Goal: Communication & Community: Share content

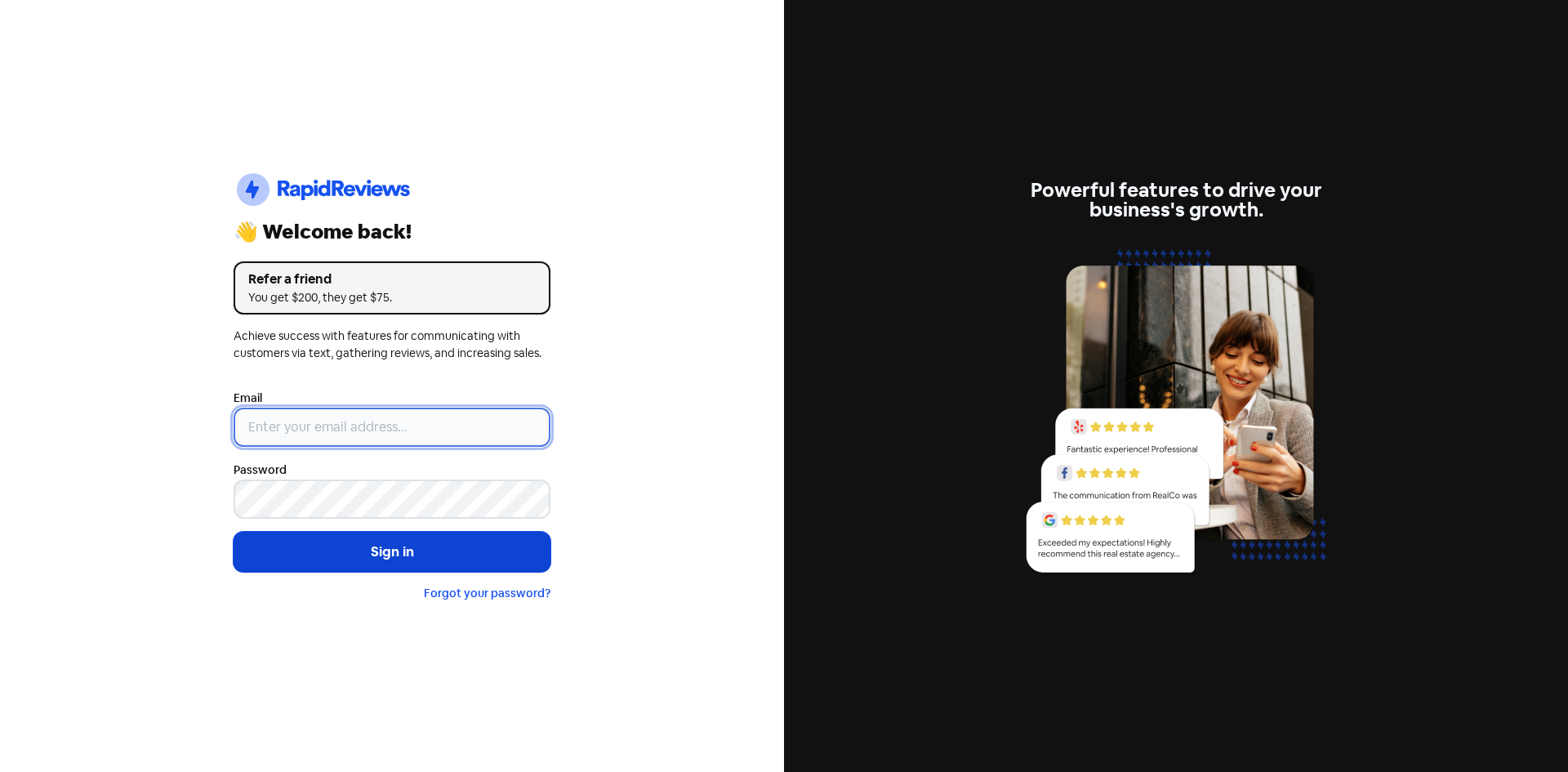
type input "[EMAIL_ADDRESS][DOMAIN_NAME]"
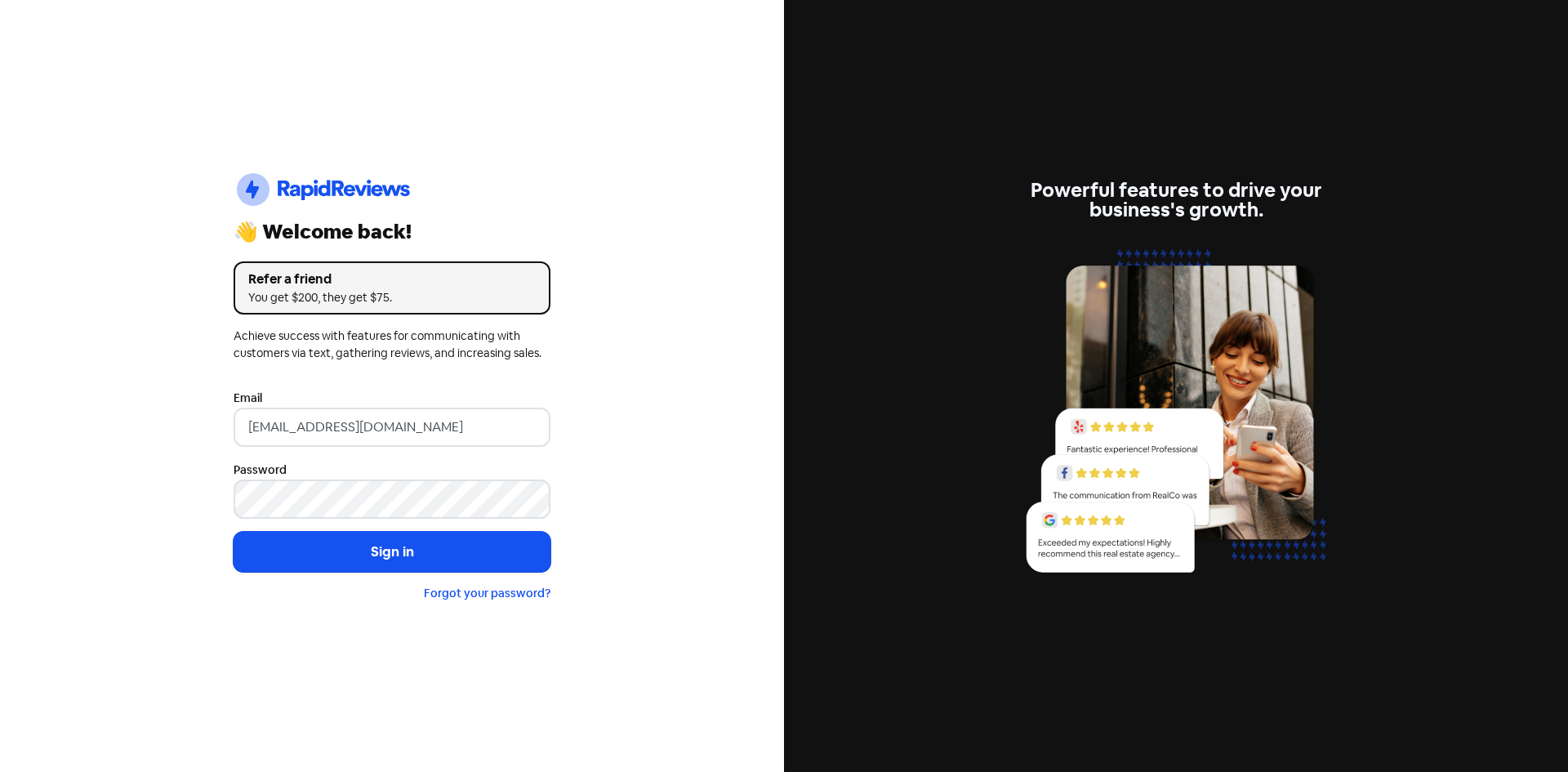
drag, startPoint x: 329, startPoint y: 566, endPoint x: 356, endPoint y: 592, distance: 37.5
click at [329, 566] on button "Sign in" at bounding box center [392, 552] width 317 height 41
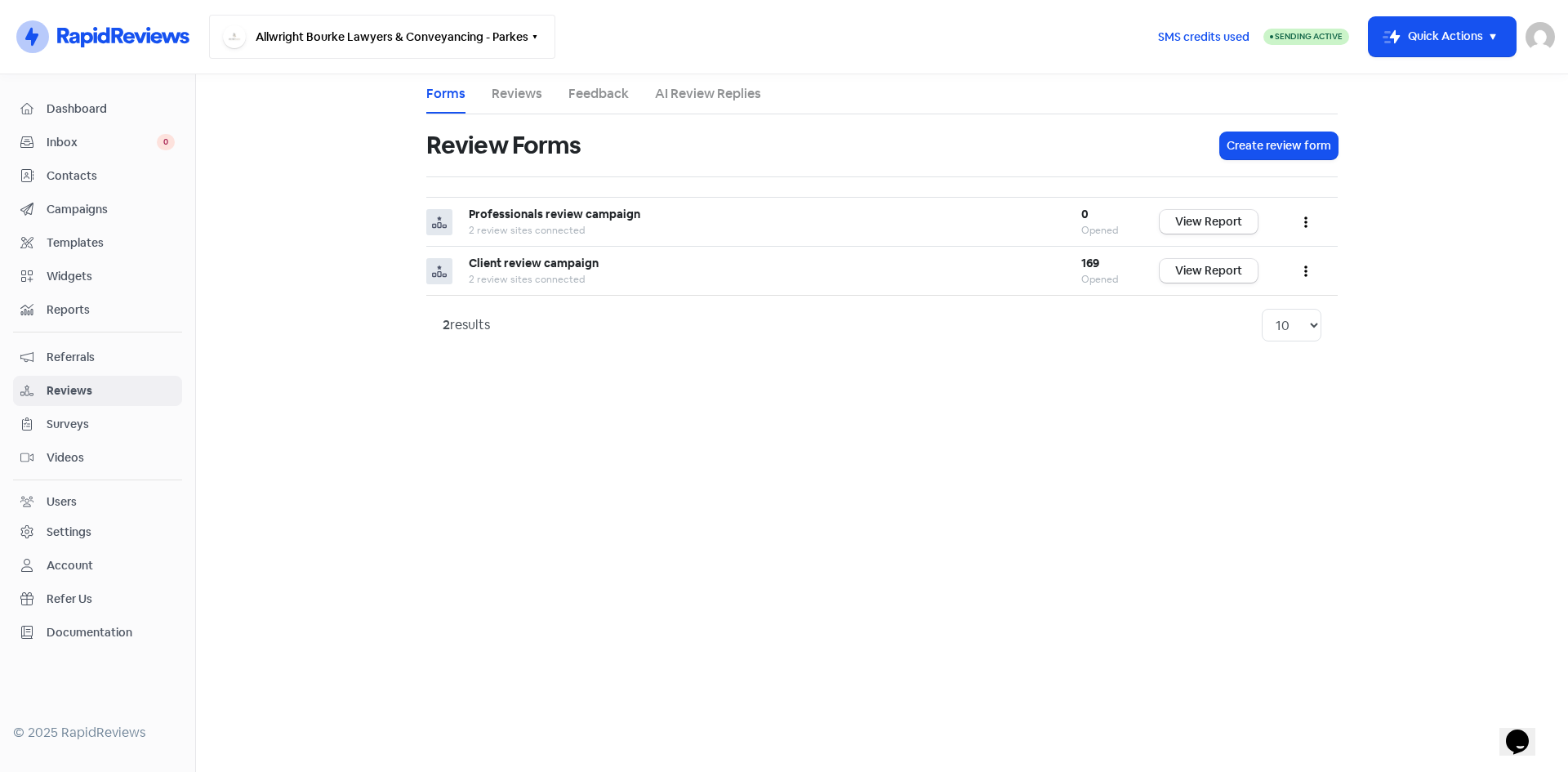
click at [479, 37] on button "Allwright Bourke Lawyers & Conveyancing - Parkes" at bounding box center [382, 36] width 347 height 44
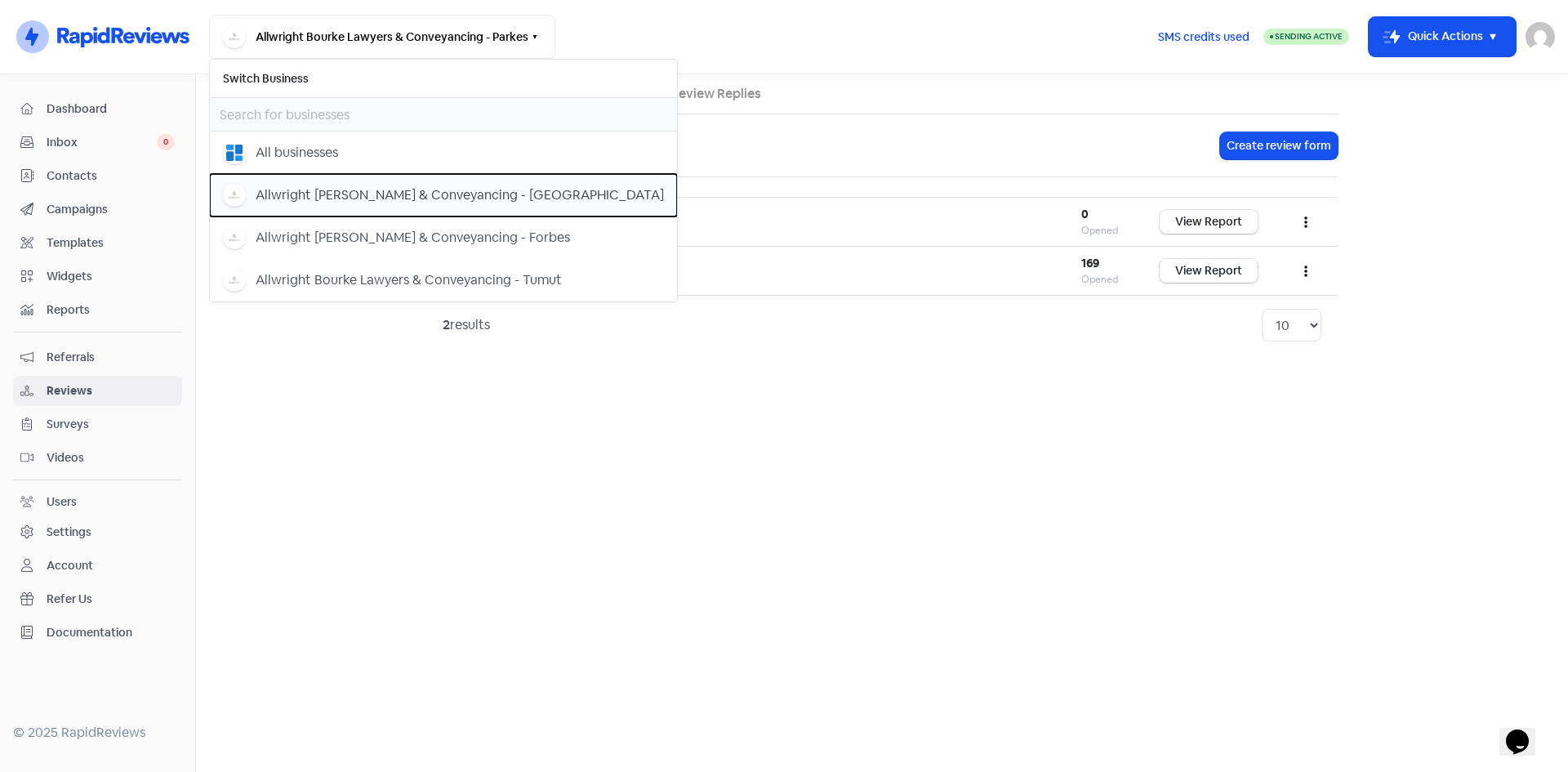
click at [408, 197] on div "Allwright [PERSON_NAME] & Conveyancing - [GEOGRAPHIC_DATA]" at bounding box center [460, 195] width 409 height 19
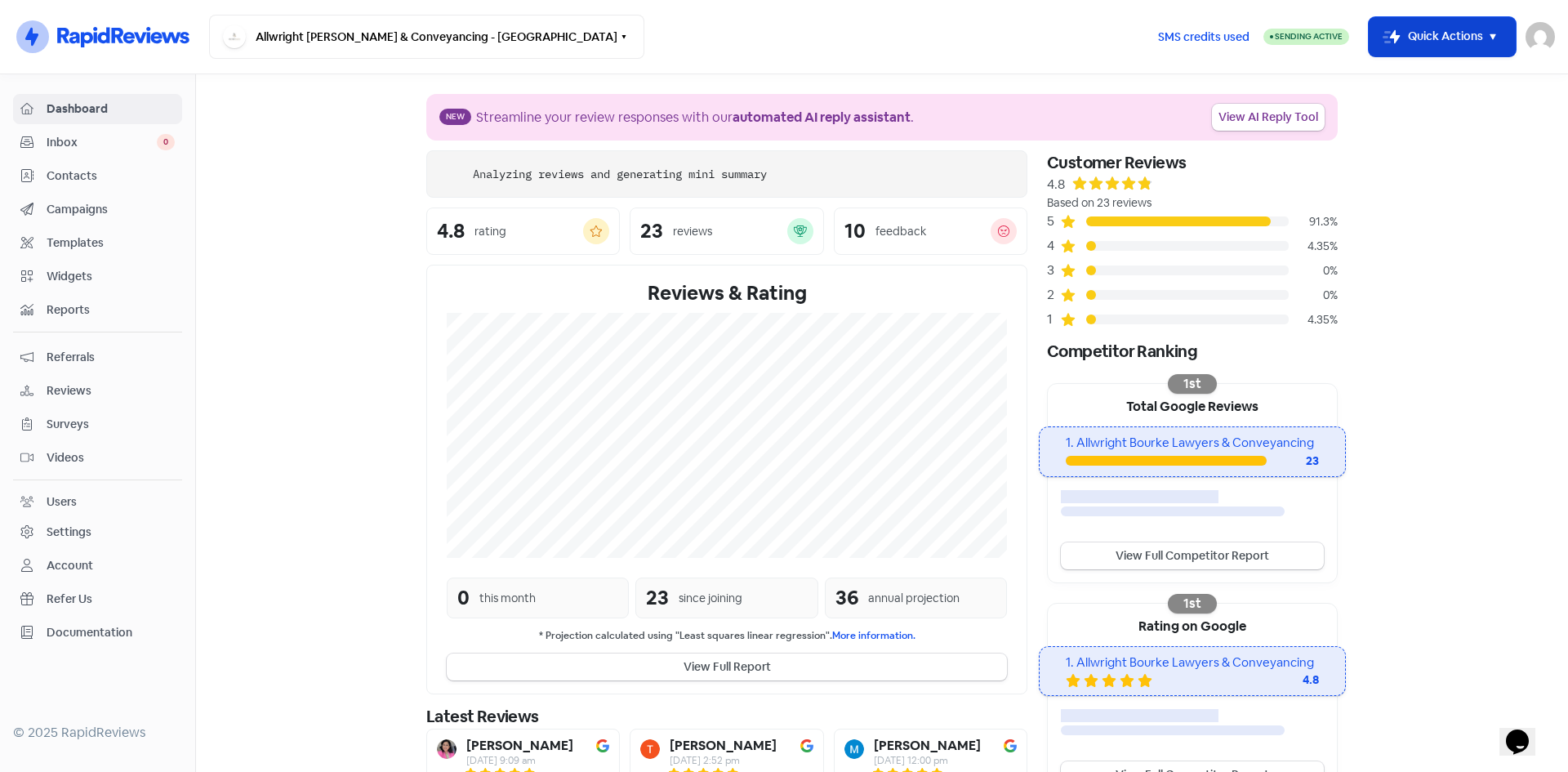
click at [1424, 47] on button "Icon For Thunder-move Quick Actions" at bounding box center [1442, 36] width 147 height 39
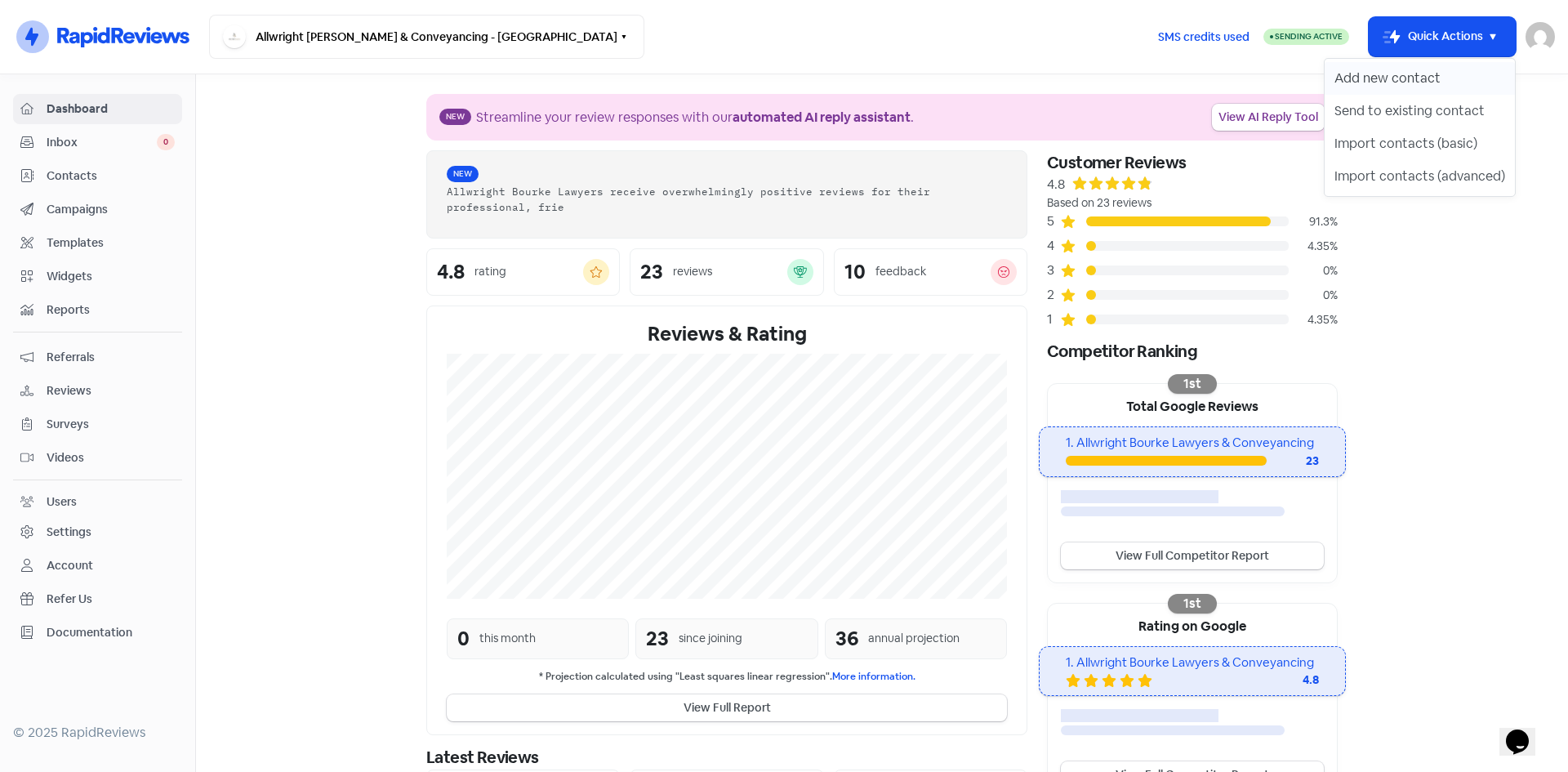
click at [1396, 75] on button "Add new contact" at bounding box center [1420, 78] width 191 height 33
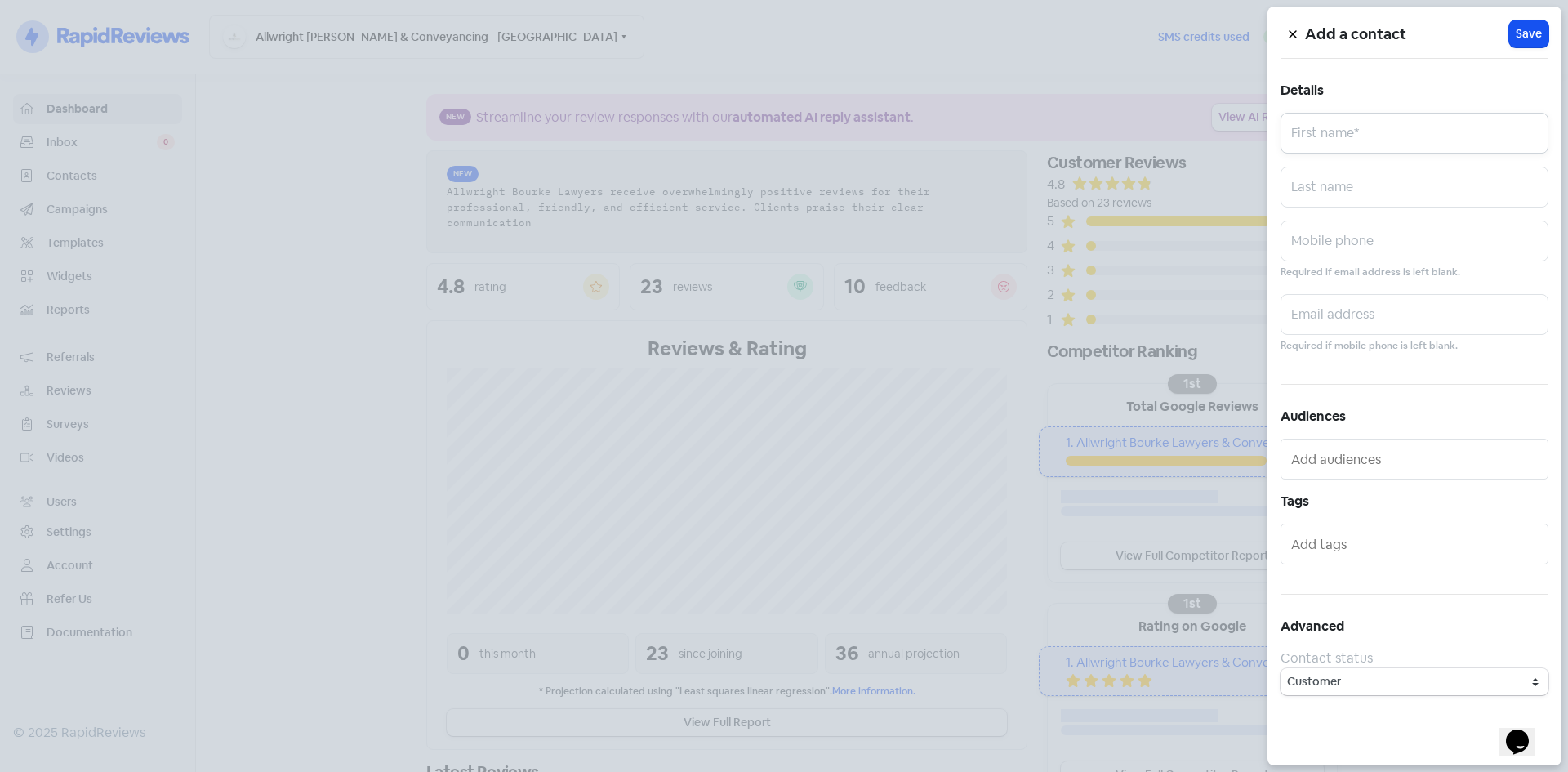
click at [1342, 124] on input "text" at bounding box center [1415, 133] width 268 height 41
type input "[PERSON_NAME]"
click at [1410, 325] on input "text" at bounding box center [1415, 314] width 268 height 41
paste input "[EMAIL_ADDRESS][DOMAIN_NAME]"
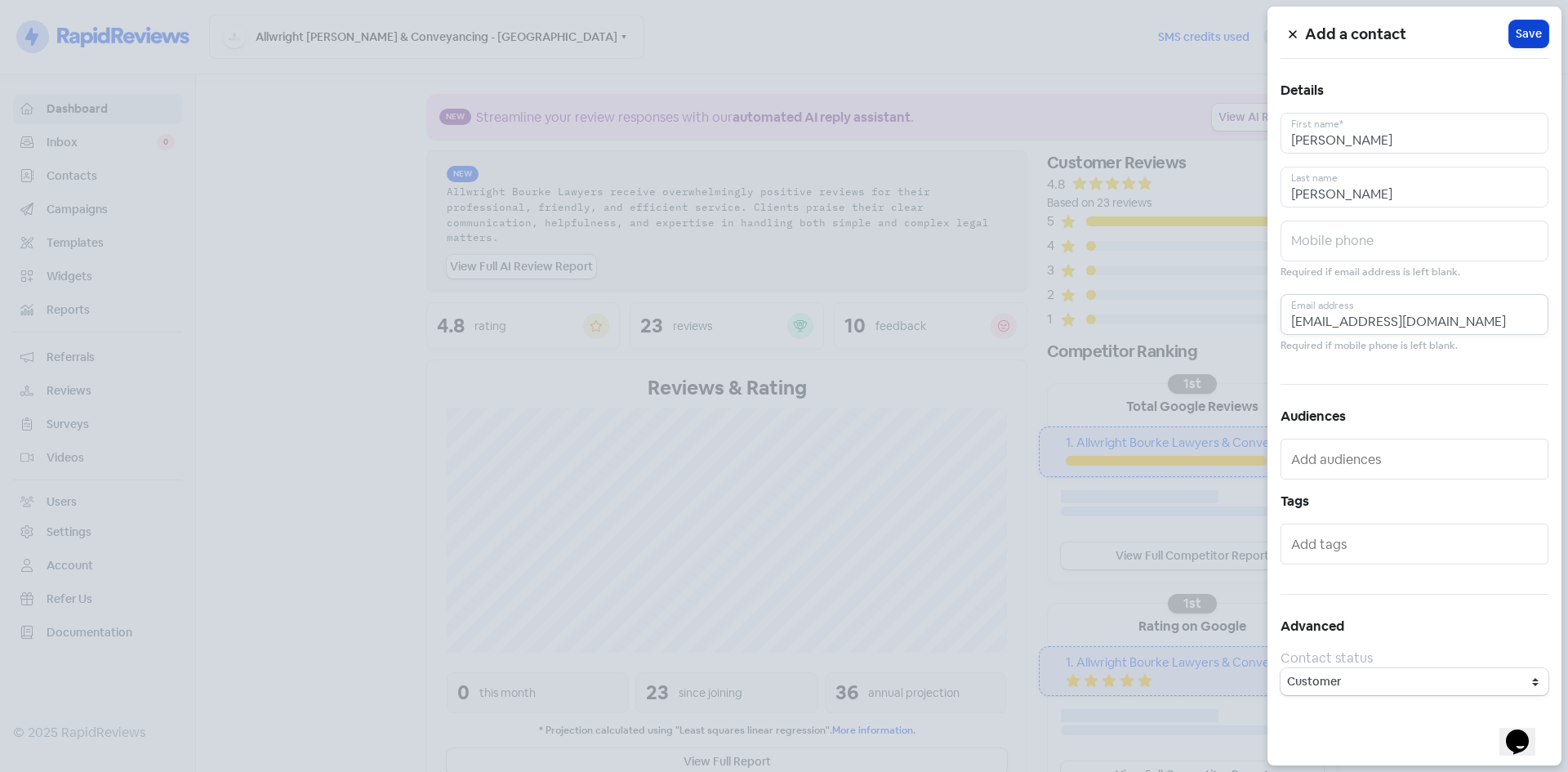
type input "[EMAIL_ADDRESS][DOMAIN_NAME]"
click at [1535, 22] on button "Icon For Loading Save" at bounding box center [1529, 34] width 39 height 27
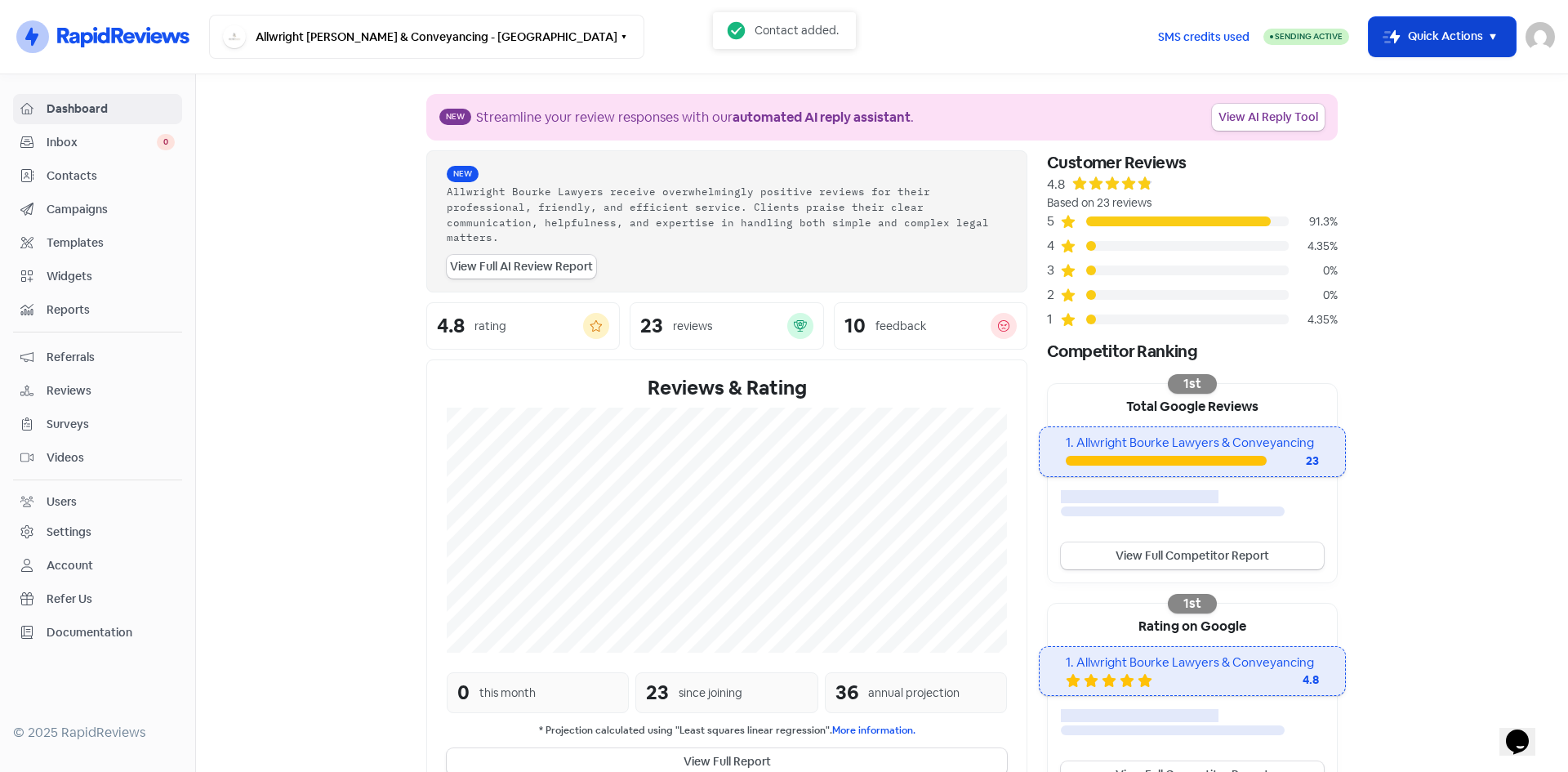
click at [1421, 42] on button "Icon For Thunder-move Quick Actions" at bounding box center [1442, 36] width 147 height 39
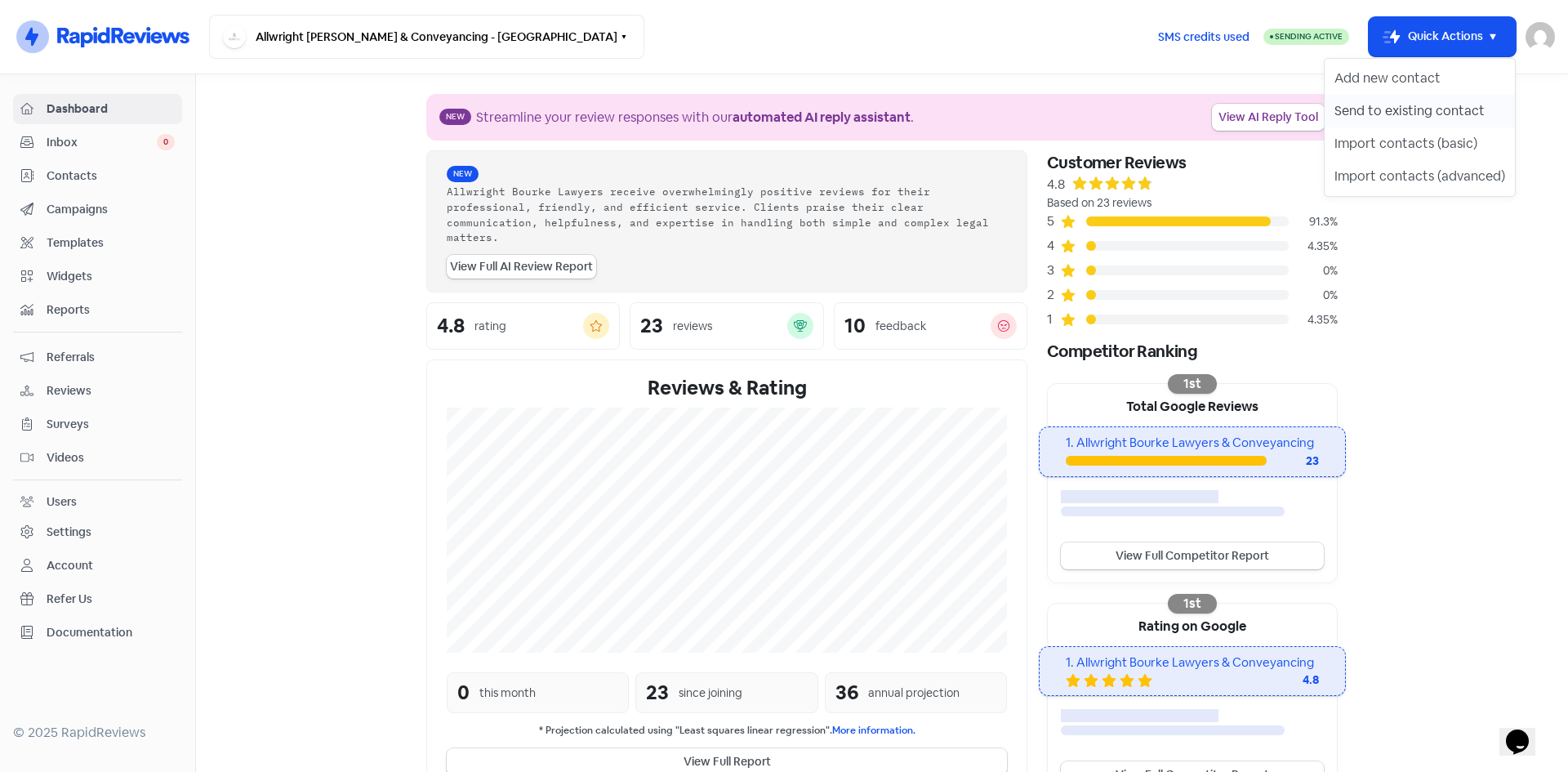
click at [1431, 117] on button "Send to existing contact" at bounding box center [1420, 111] width 191 height 33
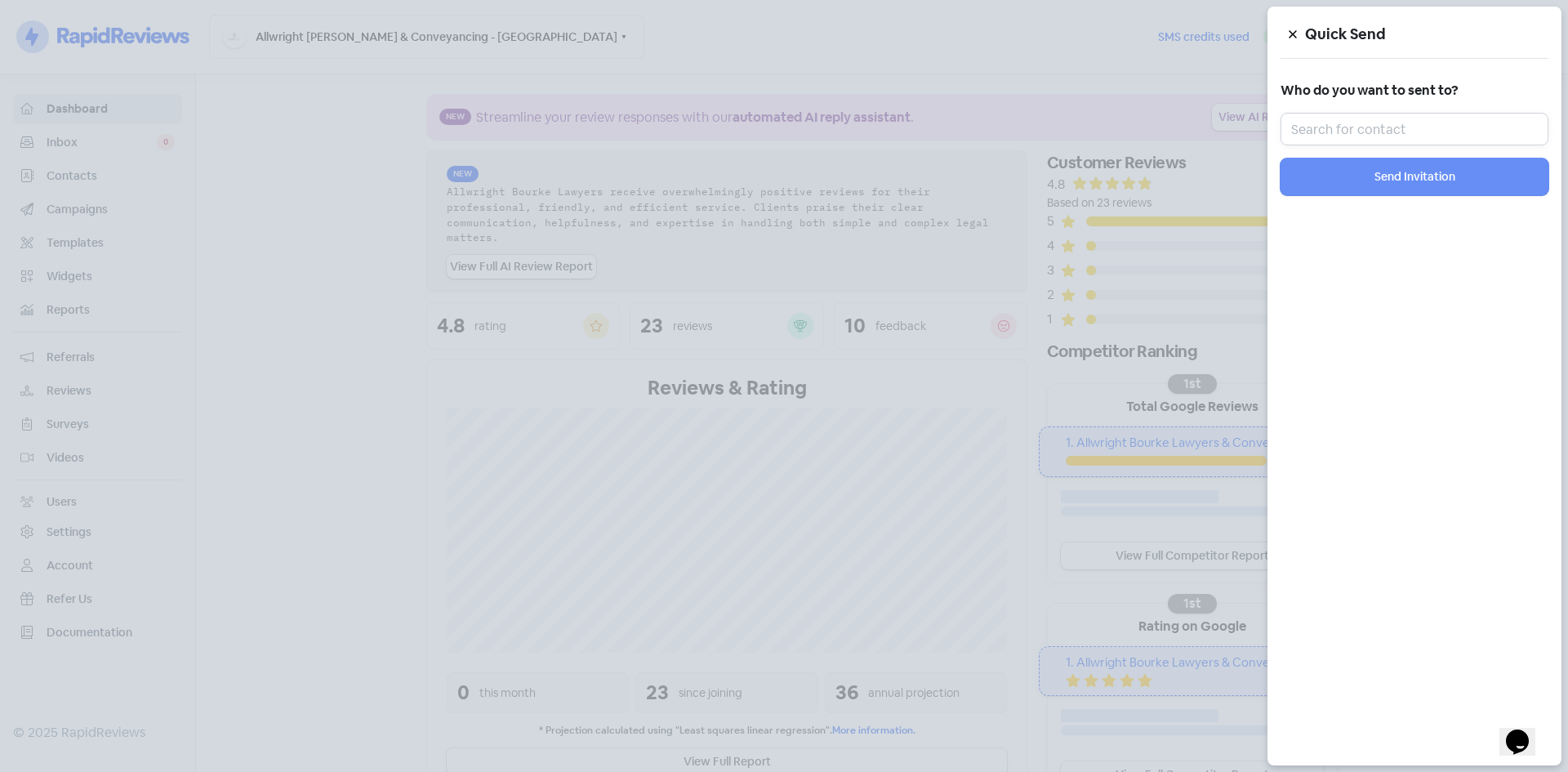
click at [1361, 122] on input "text" at bounding box center [1415, 129] width 268 height 33
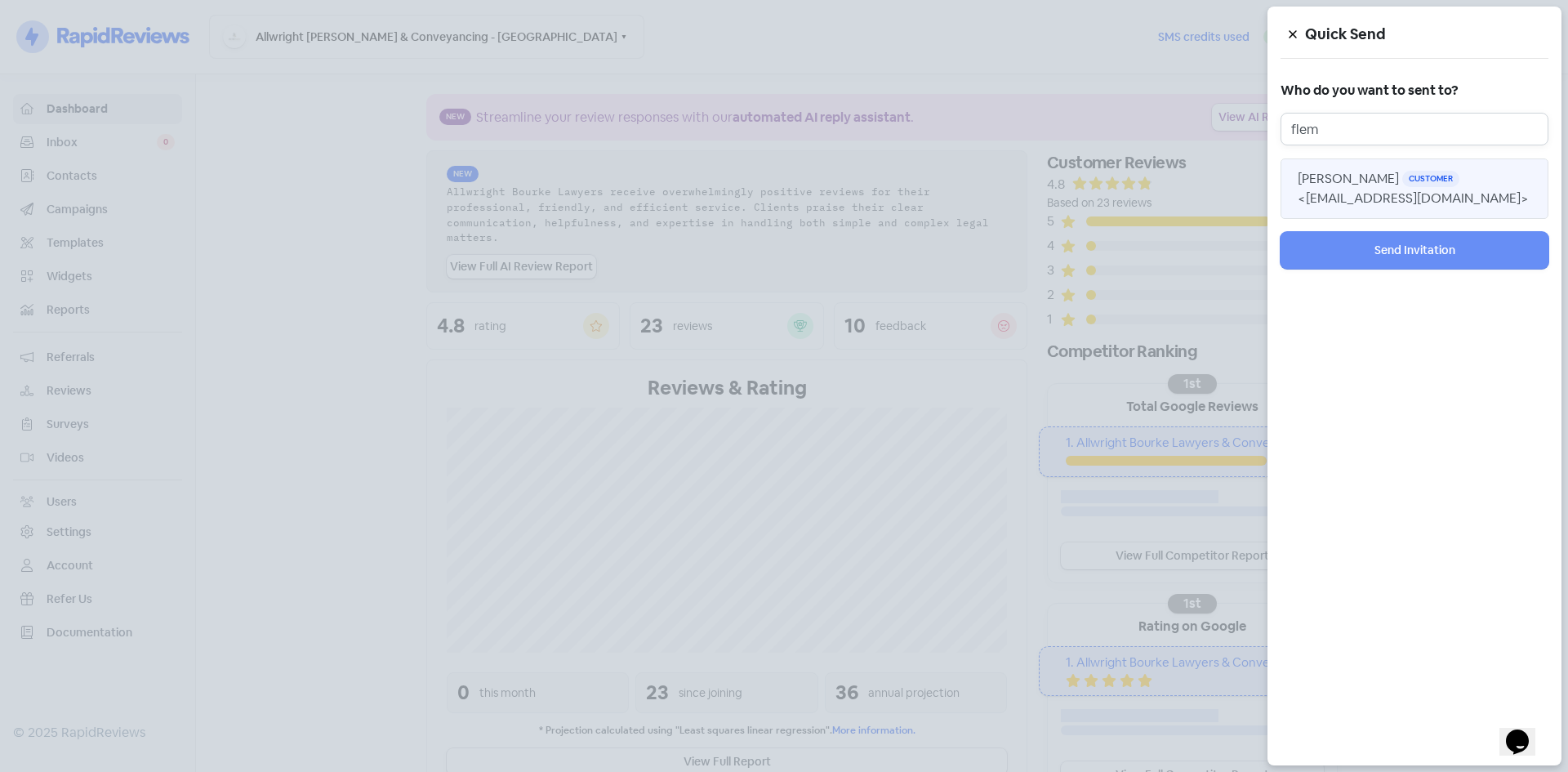
type input "flem"
click at [1401, 168] on button "[PERSON_NAME] Customer <[EMAIL_ADDRESS][DOMAIN_NAME]>" at bounding box center [1415, 188] width 268 height 60
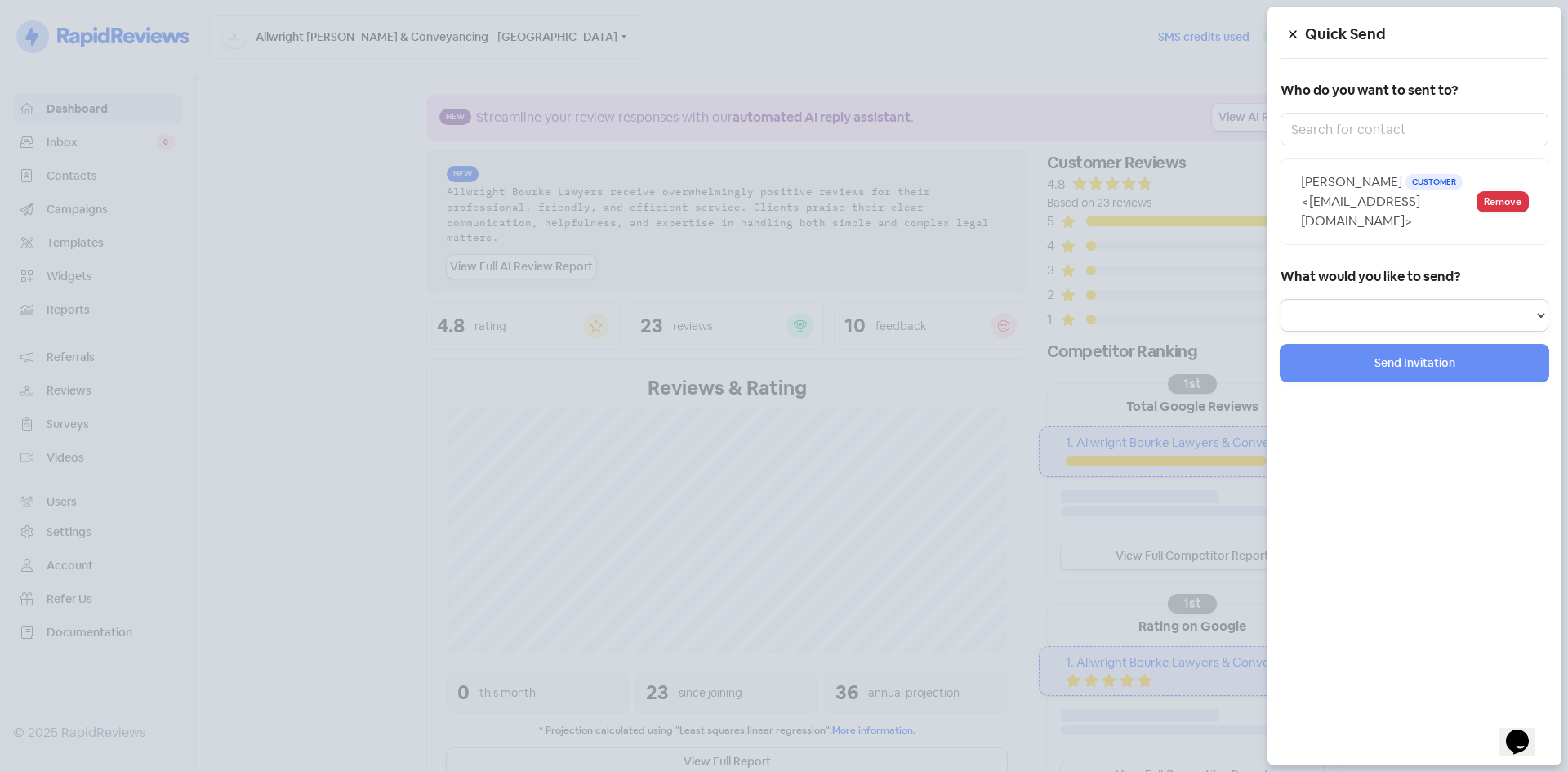
drag, startPoint x: 1440, startPoint y: 311, endPoint x: 1437, endPoint y: 322, distance: 11.4
click at [1440, 311] on select "Review Invitation Referral Invitation Survey Invitation Video Invitation" at bounding box center [1415, 315] width 268 height 33
select select "review"
click at [1281, 299] on select "Review Invitation Referral Invitation Survey Invitation Video Invitation" at bounding box center [1415, 315] width 268 height 33
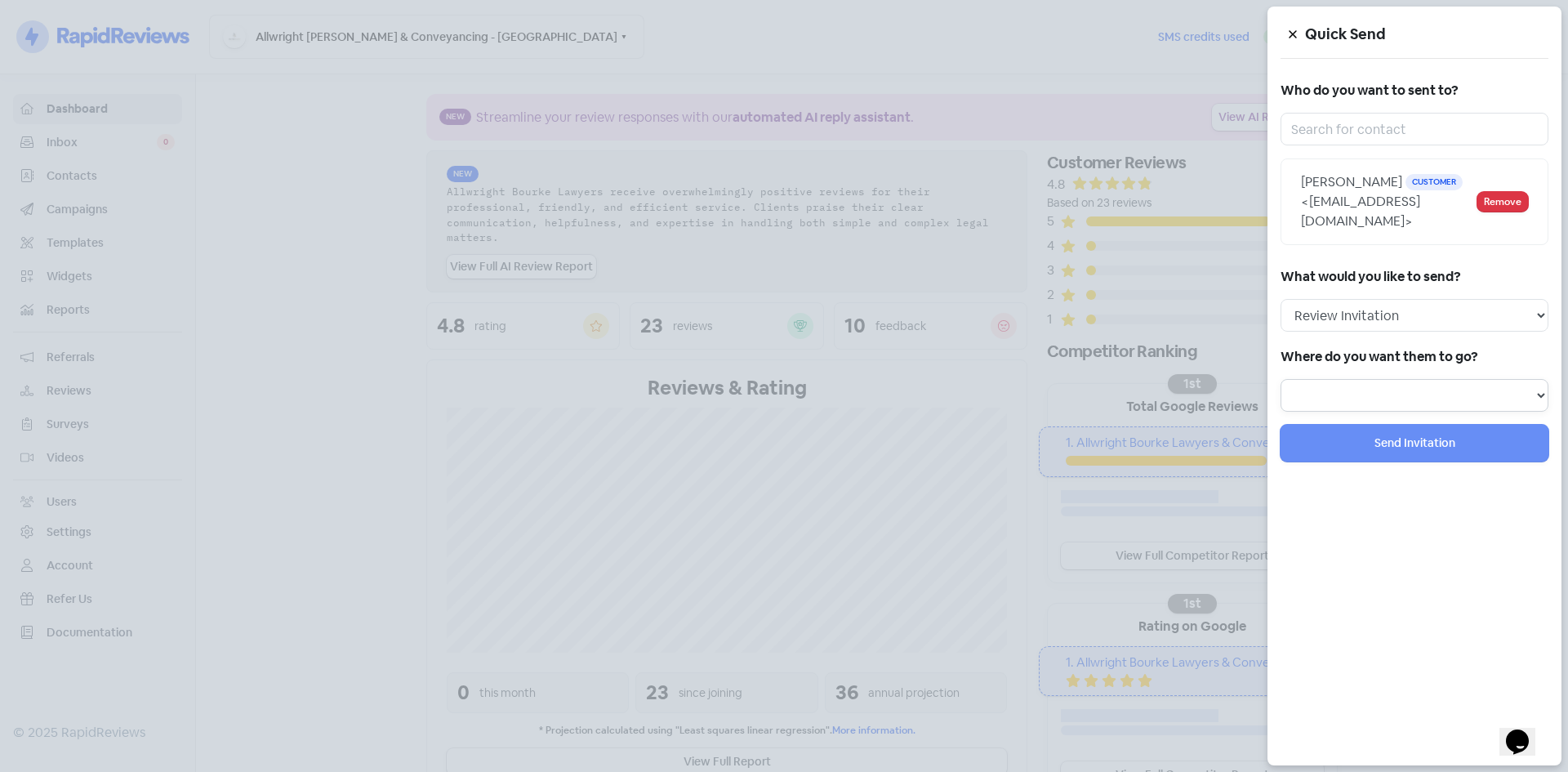
click at [1391, 396] on select at bounding box center [1415, 395] width 268 height 33
select select "450"
click at [1281, 379] on select "Review form: Client review campaign - review form Review form: Professionals re…" at bounding box center [1415, 395] width 268 height 33
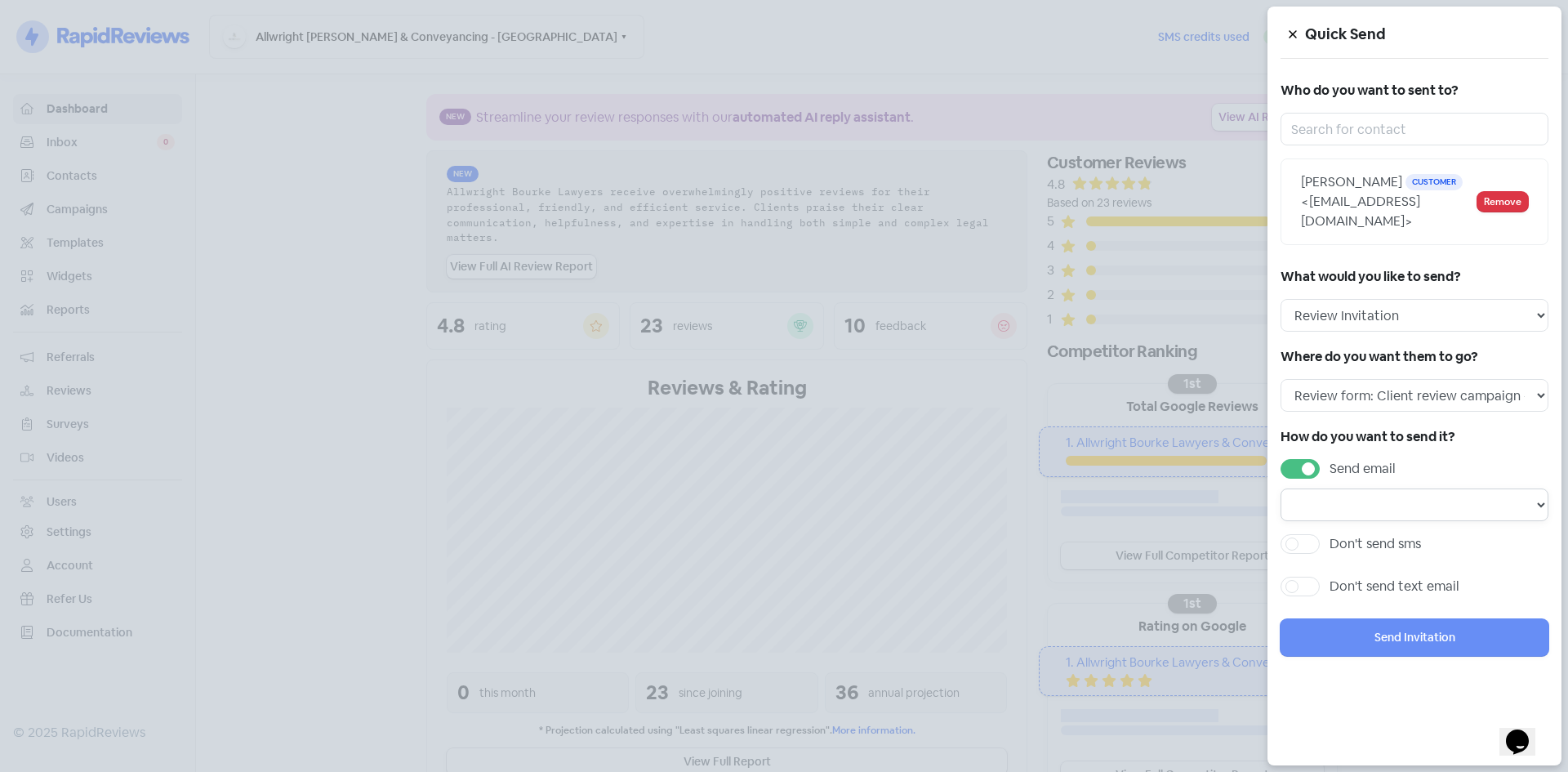
click at [1393, 499] on select "Email template: Professional first email Email template: First review email Ema…" at bounding box center [1415, 504] width 268 height 33
select select "1453"
click at [1281, 488] on select "Email template: Professional first email Email template: First review email Ema…" at bounding box center [1415, 504] width 268 height 33
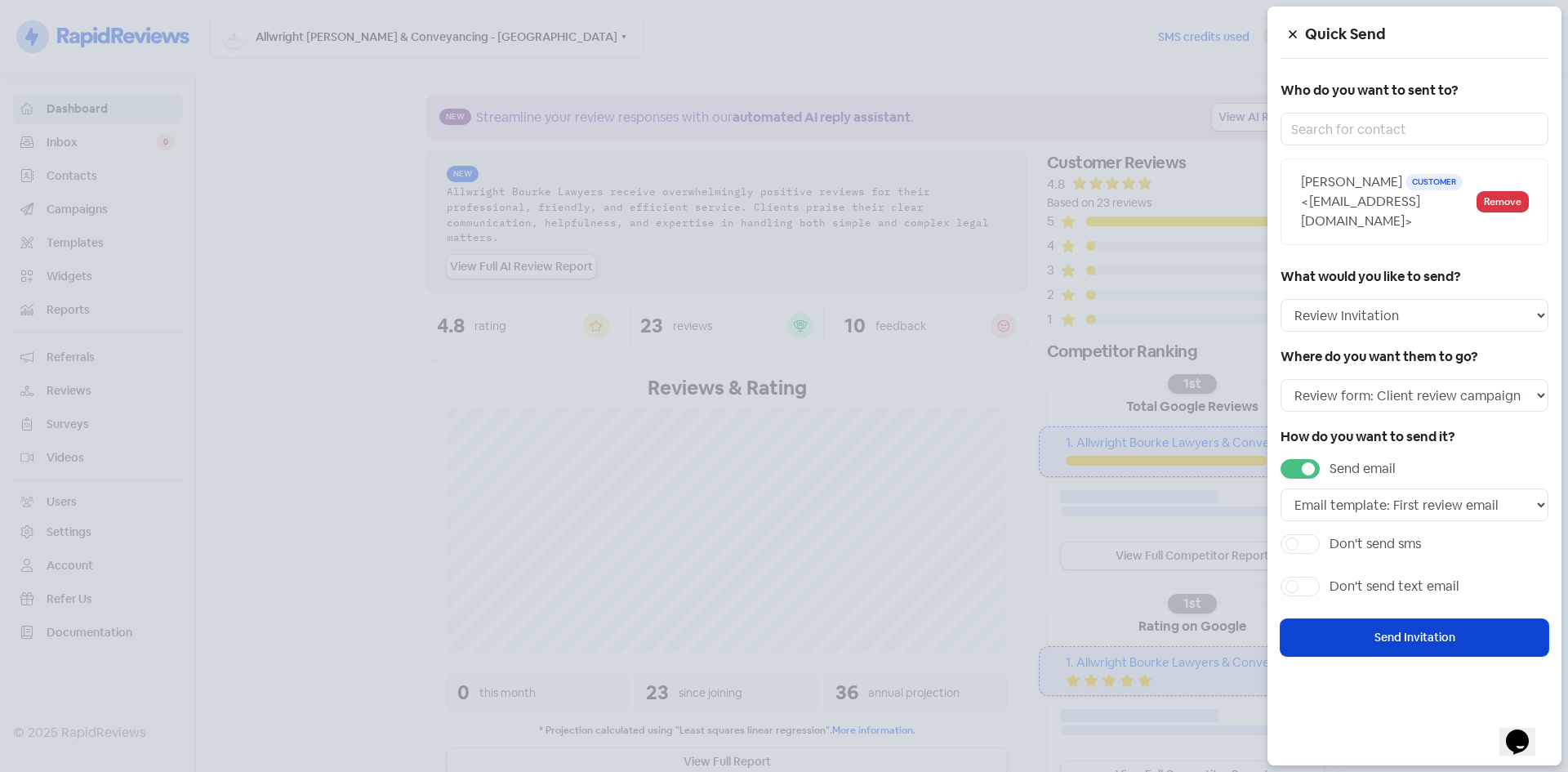
click at [1410, 630] on button "Send Invitation" at bounding box center [1415, 636] width 268 height 36
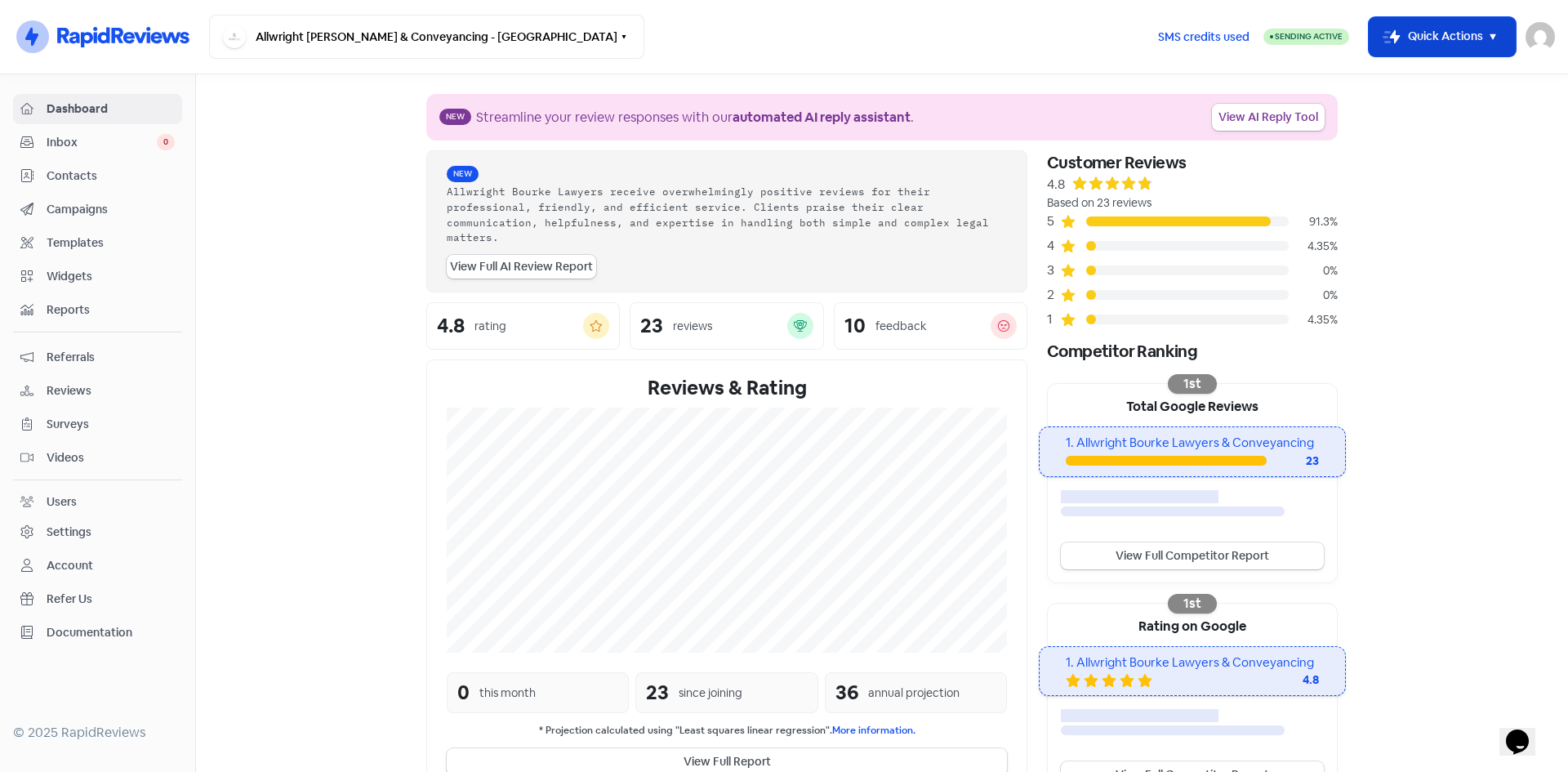
click at [1394, 34] on rect "button" at bounding box center [1391, 36] width 19 height 19
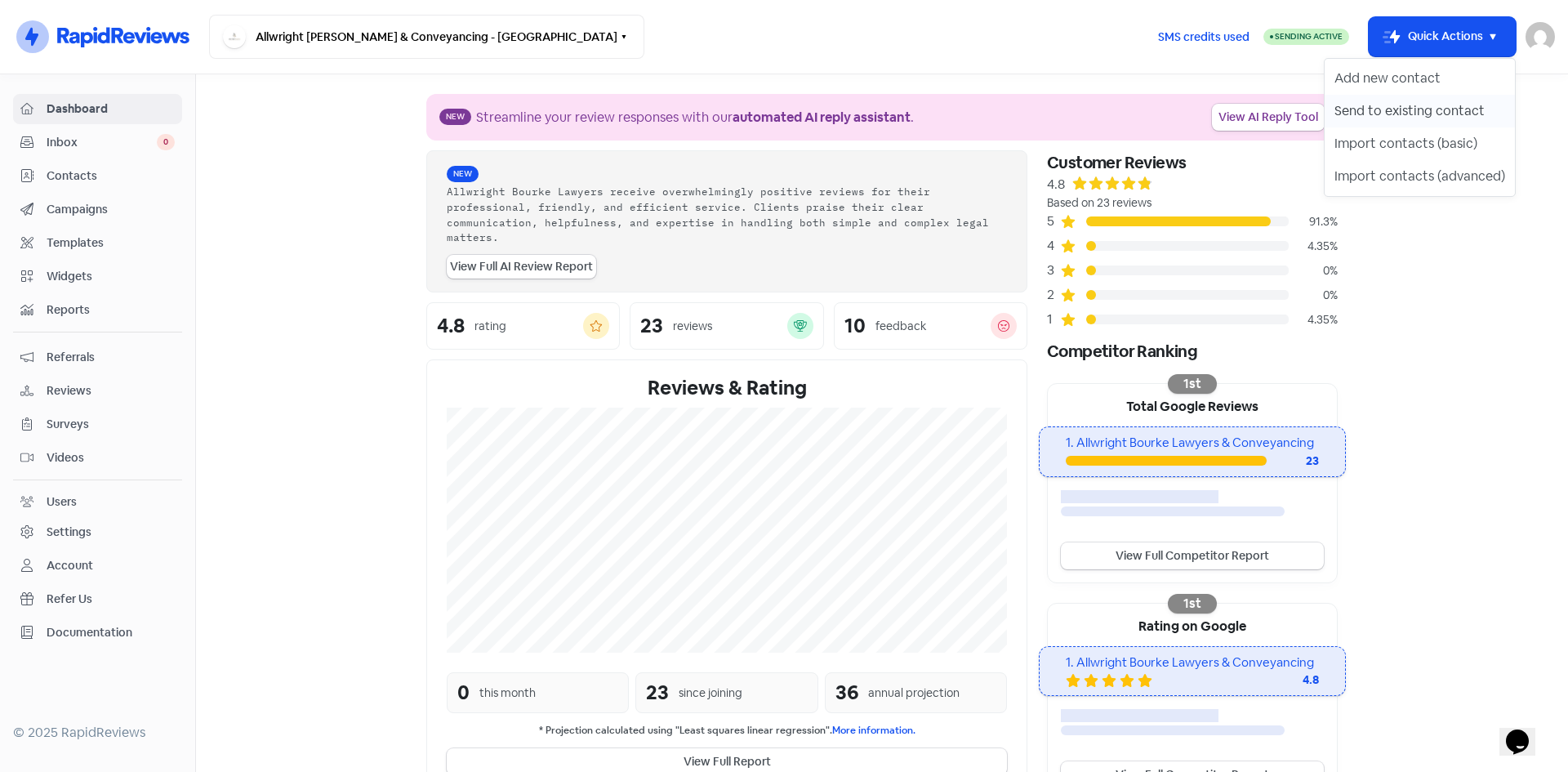
click at [1424, 103] on button "Send to existing contact" at bounding box center [1420, 111] width 191 height 33
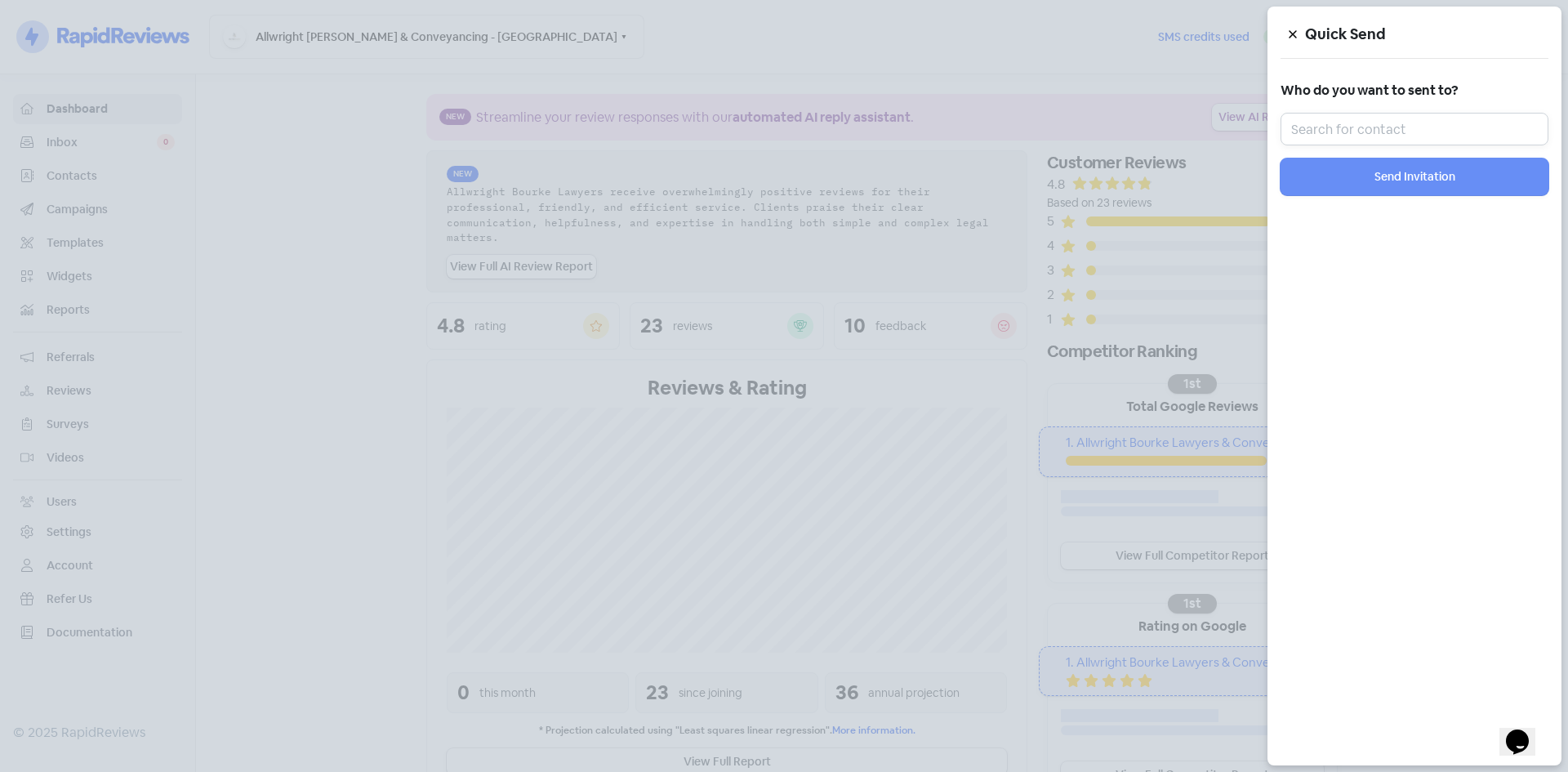
click at [1403, 132] on input "text" at bounding box center [1415, 129] width 268 height 33
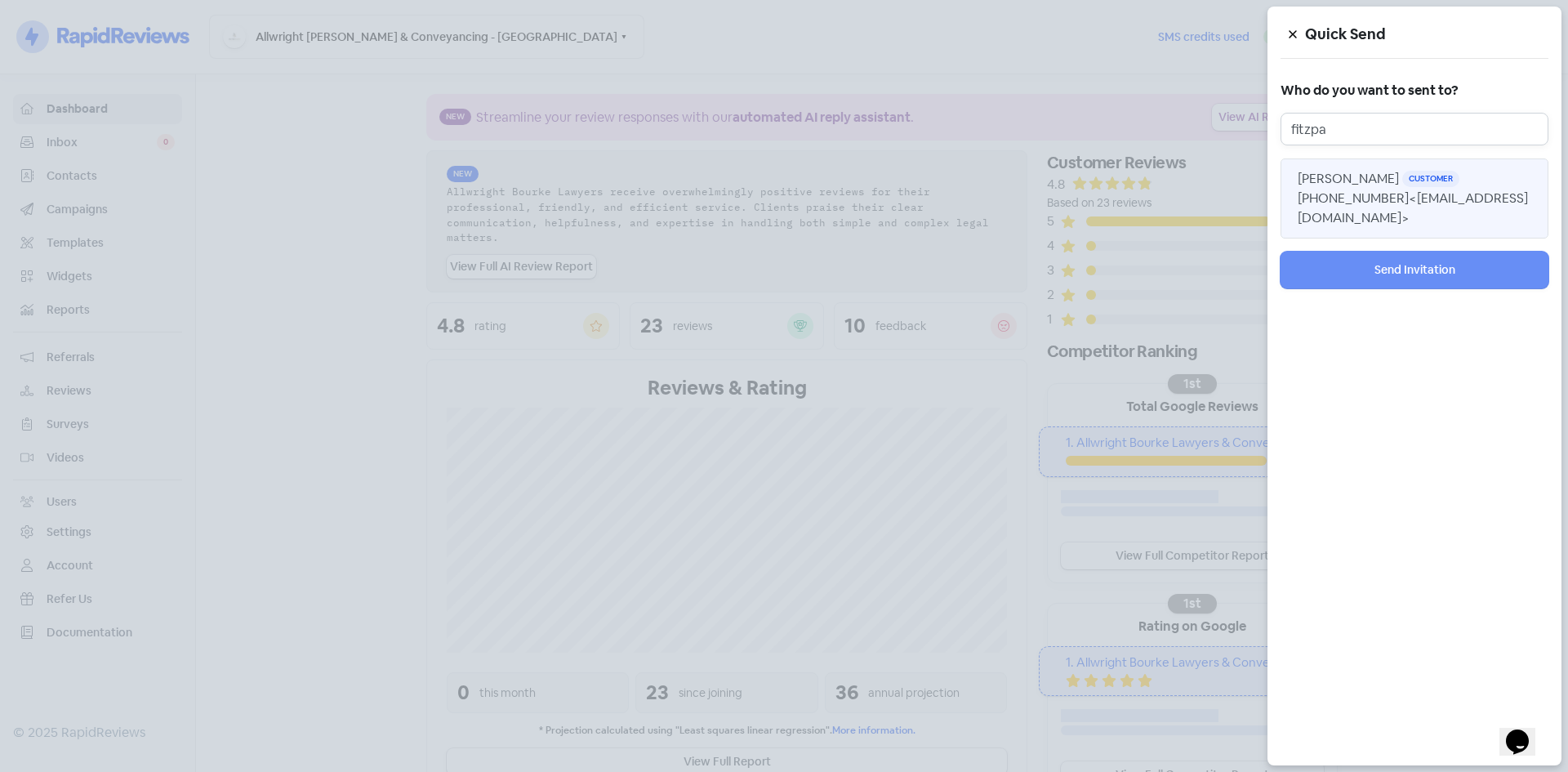
type input "fitzpa"
click at [1399, 212] on span "<[EMAIL_ADDRESS][DOMAIN_NAME]>" at bounding box center [1413, 208] width 231 height 36
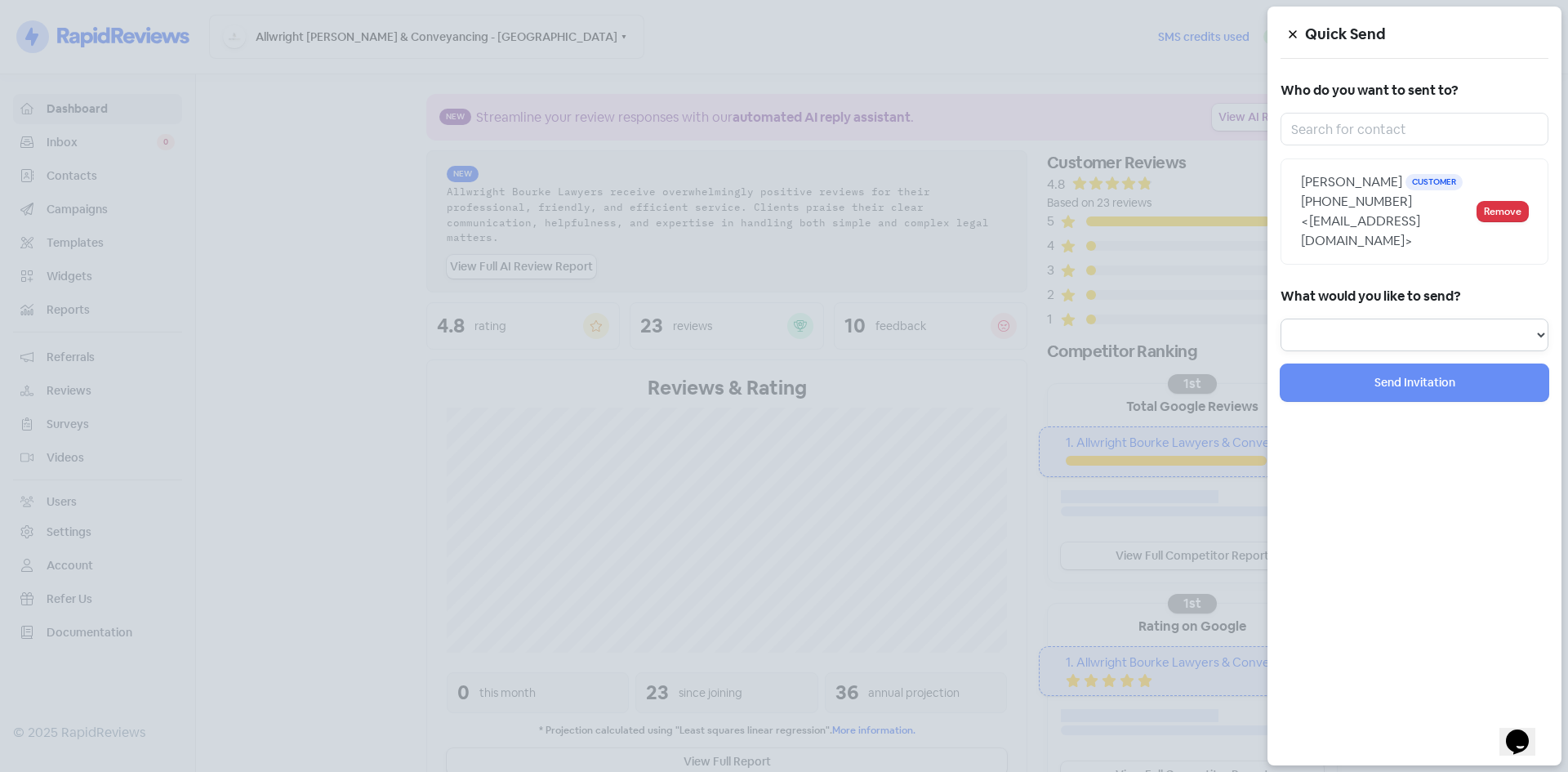
click at [1375, 319] on select "Review Invitation Referral Invitation Survey Invitation Video Invitation" at bounding box center [1415, 335] width 268 height 33
select select "review"
click at [1281, 319] on select "Review Invitation Referral Invitation Survey Invitation Video Invitation" at bounding box center [1415, 335] width 268 height 33
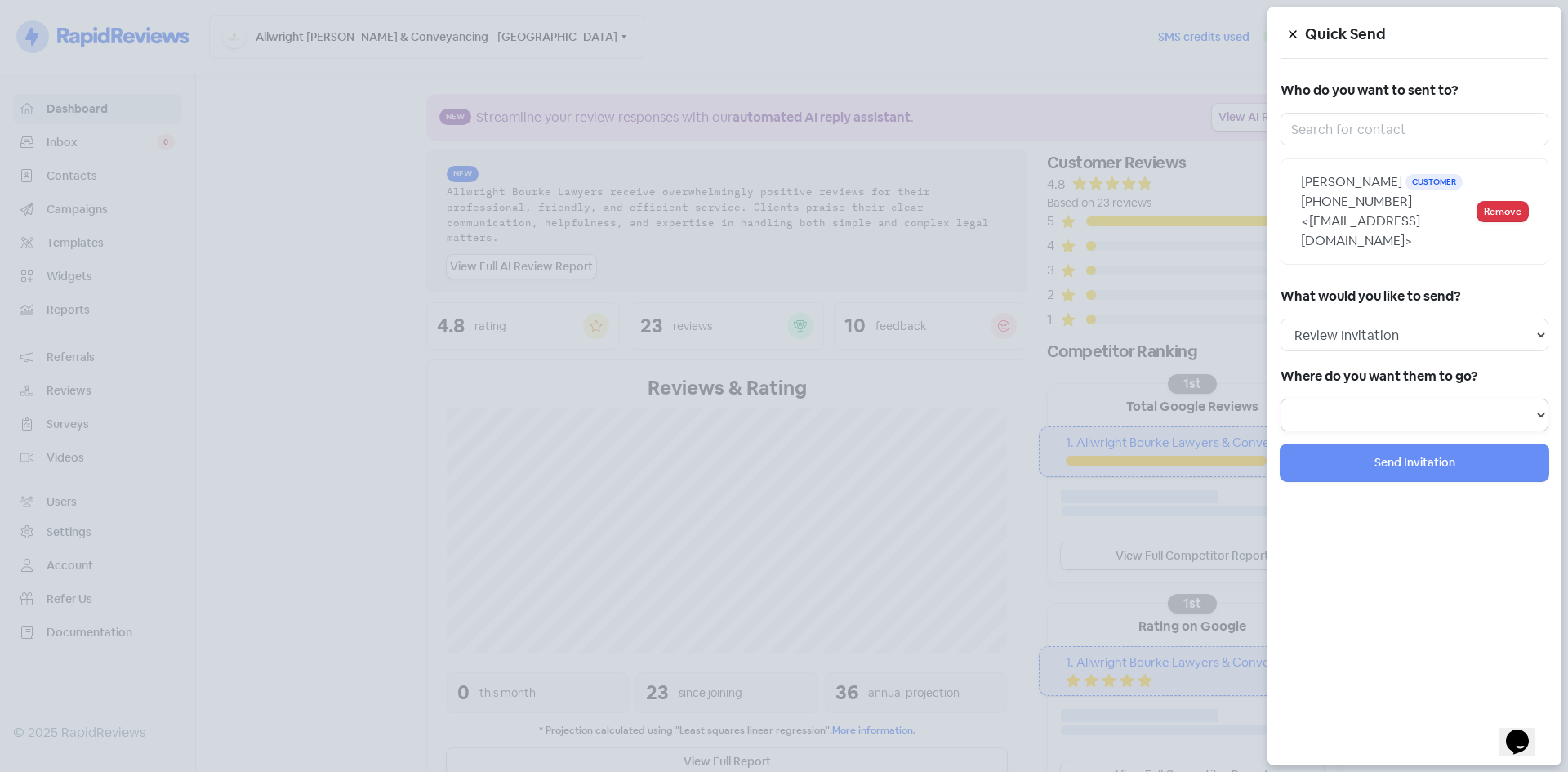
click at [1371, 422] on select at bounding box center [1415, 414] width 268 height 33
select select "450"
click at [1281, 398] on select "Review form: Client review campaign - review form Review form: Professionals re…" at bounding box center [1415, 414] width 268 height 33
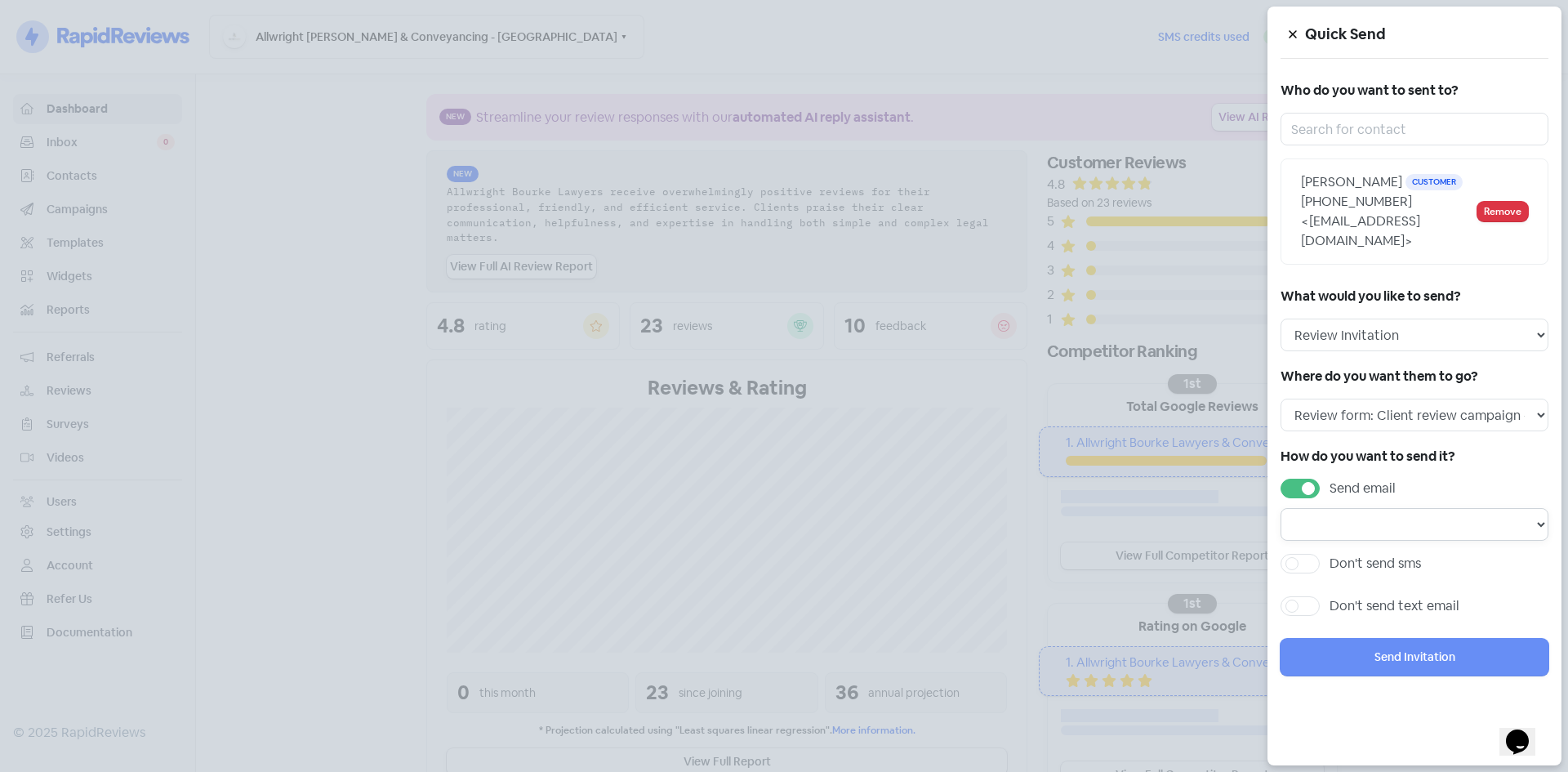
click at [1382, 530] on select "Email template: Professional first email Email template: First review email Ema…" at bounding box center [1415, 524] width 268 height 33
select select "1453"
click at [1281, 508] on select "Email template: Professional first email Email template: First review email Ema…" at bounding box center [1415, 524] width 268 height 33
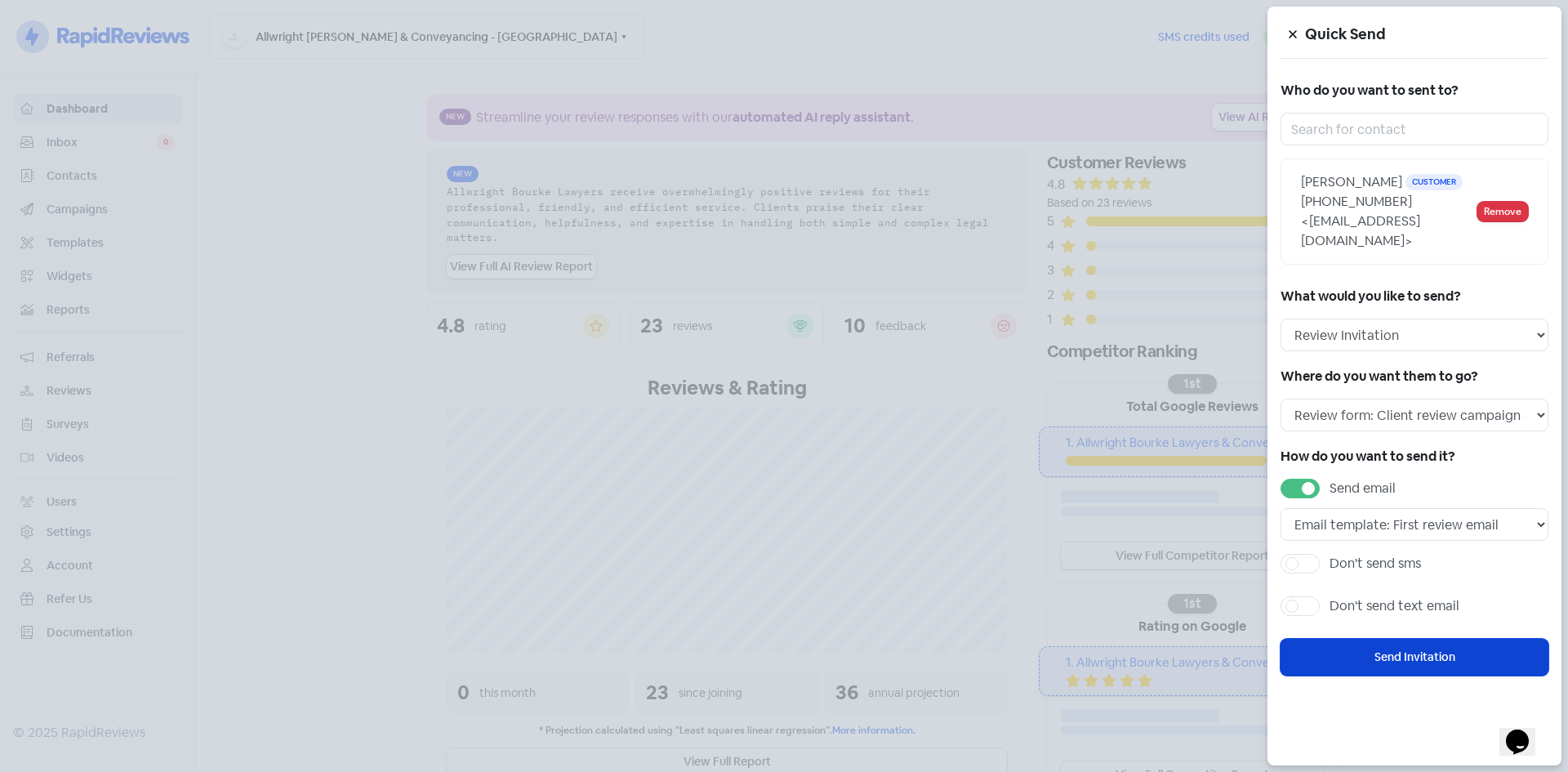
click at [1389, 665] on button "Send Invitation" at bounding box center [1415, 657] width 268 height 36
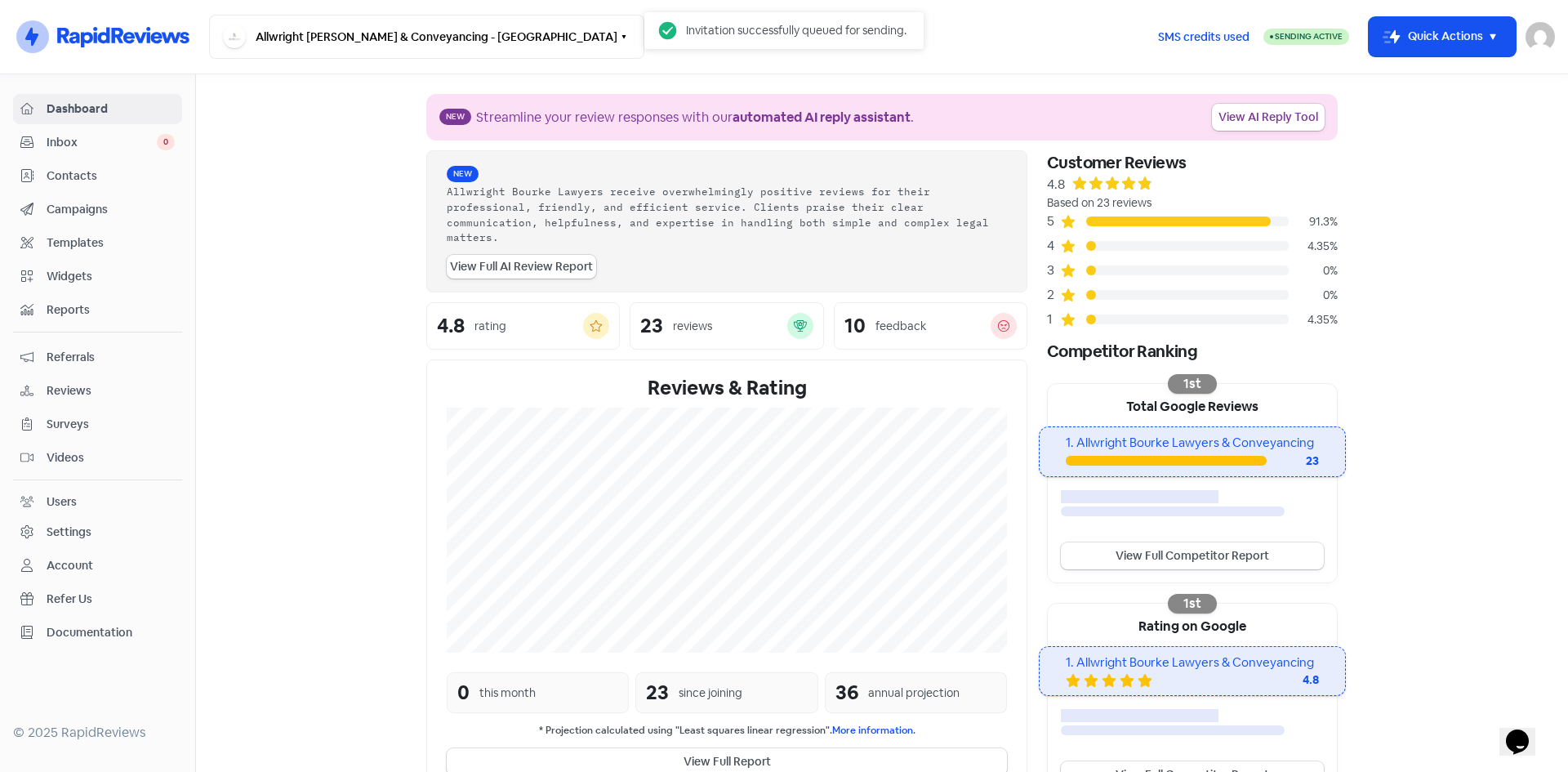
click at [135, 116] on span "Dashboard" at bounding box center [110, 109] width 128 height 17
